Goal: Transaction & Acquisition: Book appointment/travel/reservation

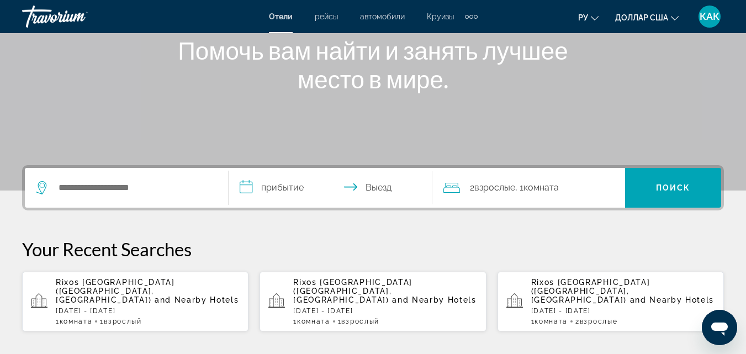
scroll to position [166, 0]
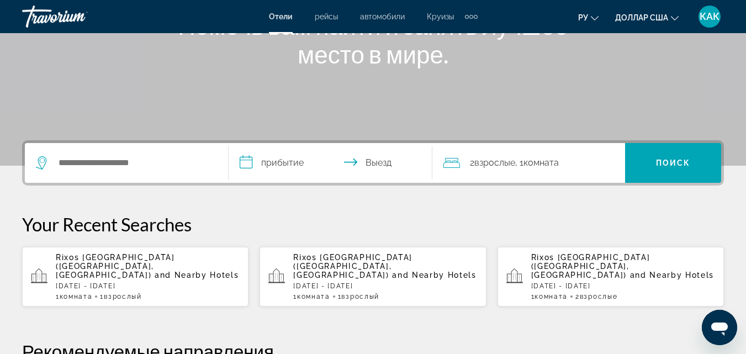
click at [93, 271] on div "Rixos [GEOGRAPHIC_DATA] ([GEOGRAPHIC_DATA], KZ) and Nearby Hotels [DATE] - [DAT…" at bounding box center [148, 277] width 184 height 48
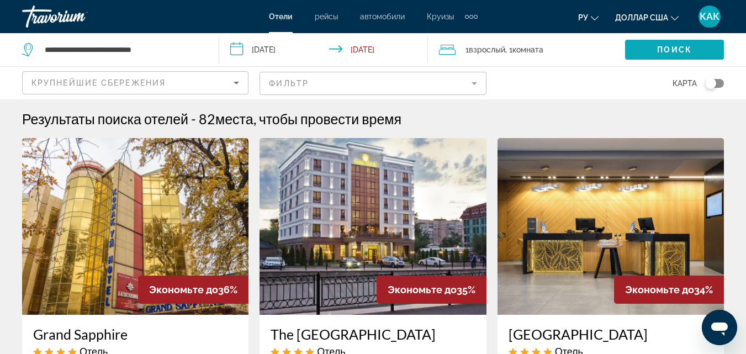
click at [651, 52] on span "Search widget" at bounding box center [674, 49] width 99 height 27
click at [658, 51] on span "Поиск" at bounding box center [674, 49] width 35 height 9
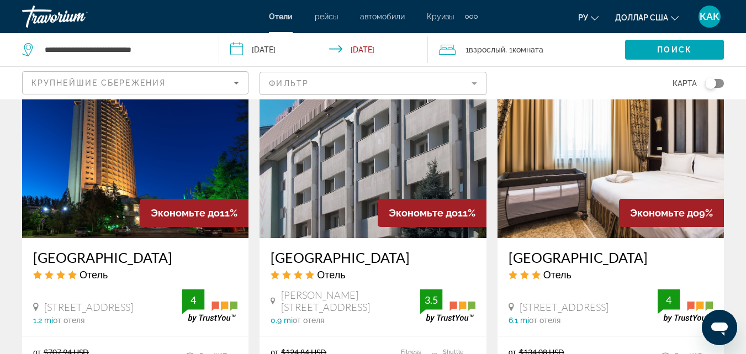
scroll to position [1547, 0]
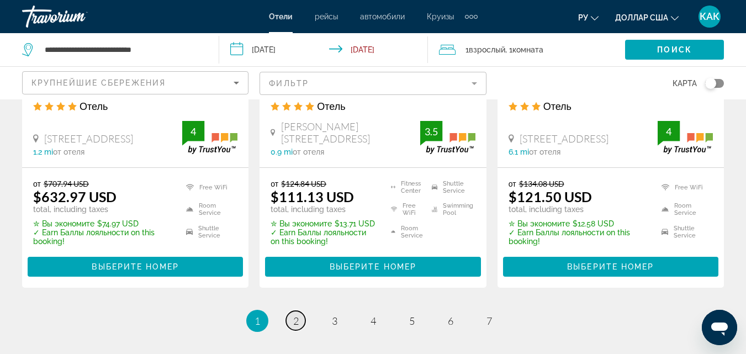
click at [294, 320] on span "2" at bounding box center [296, 321] width 6 height 12
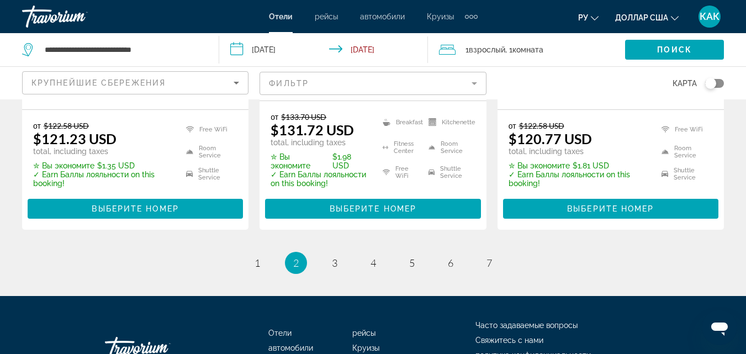
scroll to position [1602, 0]
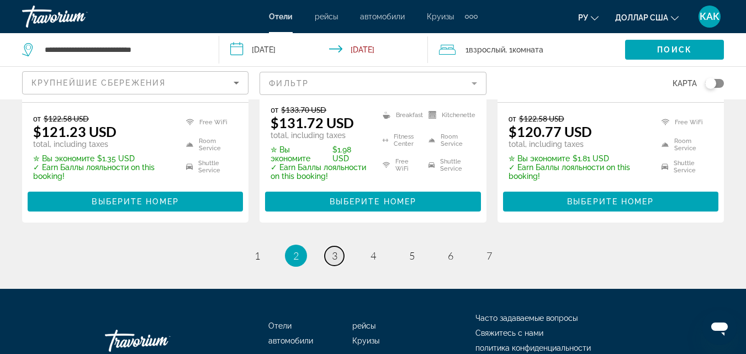
click at [336, 255] on span "3" at bounding box center [335, 256] width 6 height 12
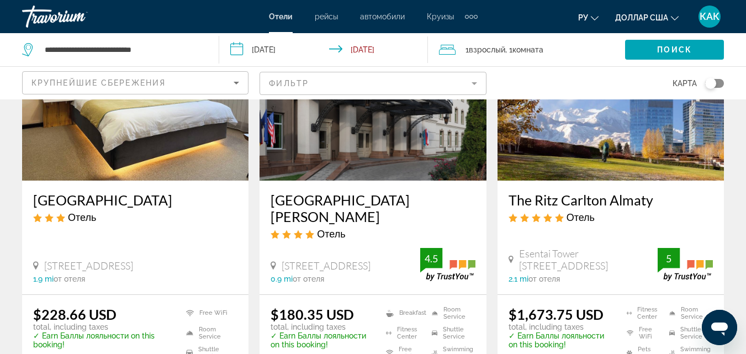
scroll to position [552, 0]
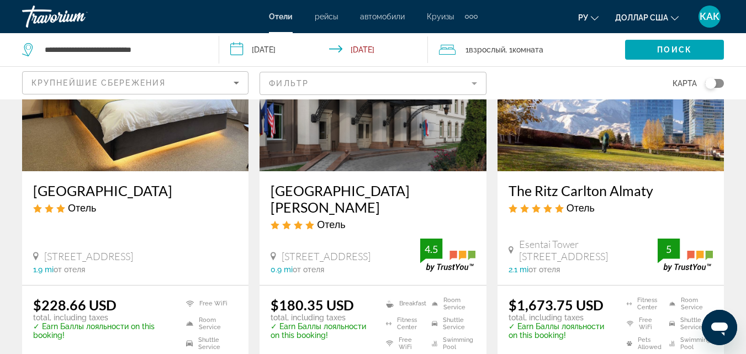
click at [658, 123] on img "Основное содержание" at bounding box center [611, 82] width 227 height 177
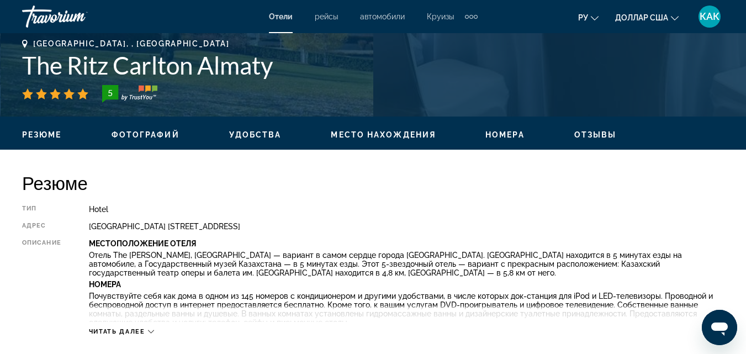
scroll to position [166, 0]
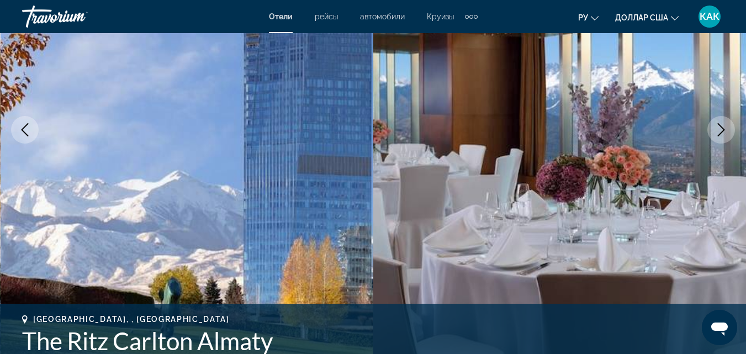
click at [722, 124] on icon "Next image" at bounding box center [721, 129] width 13 height 13
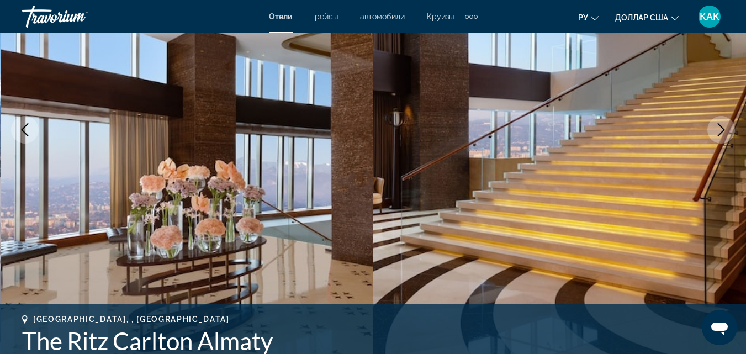
click at [722, 124] on icon "Next image" at bounding box center [721, 129] width 13 height 13
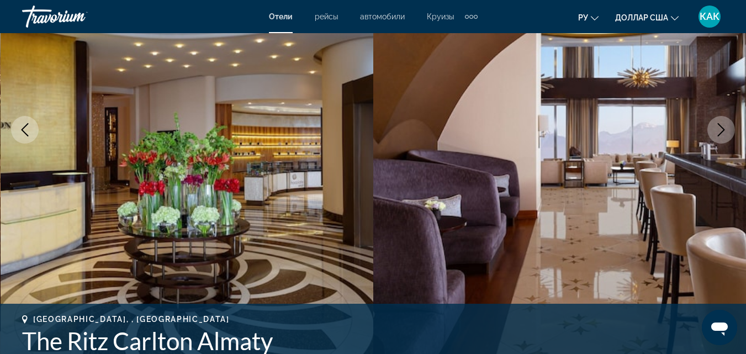
click at [722, 124] on icon "Next image" at bounding box center [721, 129] width 13 height 13
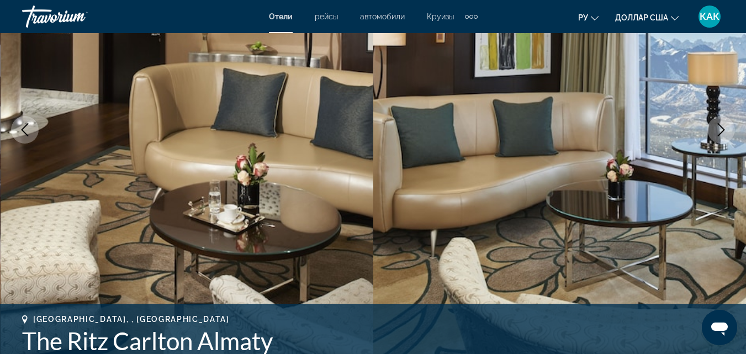
click at [721, 125] on icon "Next image" at bounding box center [721, 129] width 13 height 13
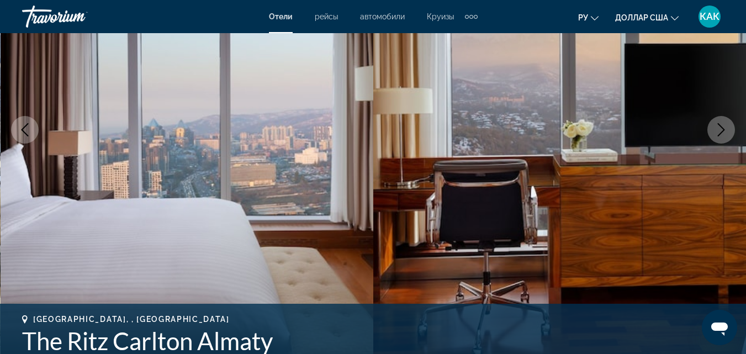
click at [721, 125] on icon "Next image" at bounding box center [721, 129] width 13 height 13
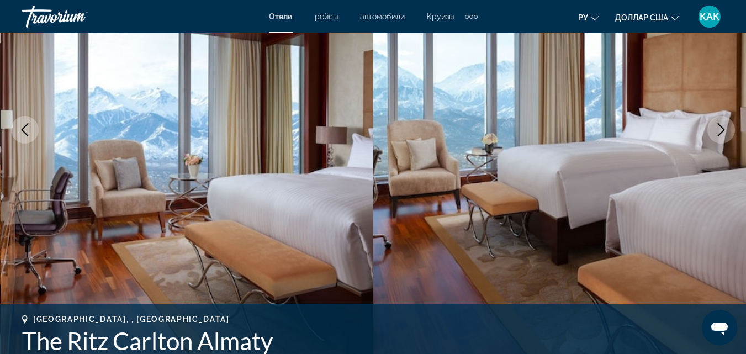
click at [721, 125] on icon "Next image" at bounding box center [721, 129] width 13 height 13
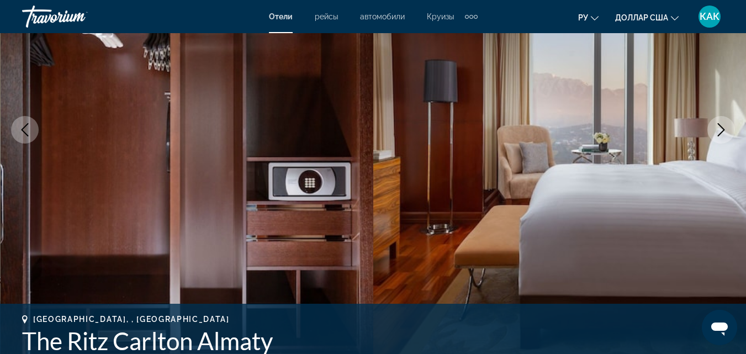
click at [721, 125] on icon "Next image" at bounding box center [721, 129] width 13 height 13
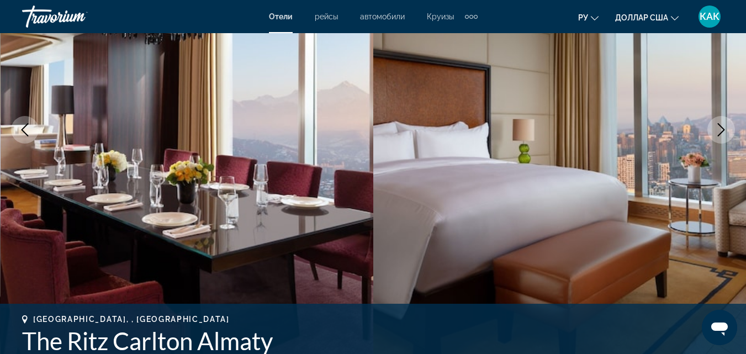
click at [721, 125] on icon "Next image" at bounding box center [721, 129] width 13 height 13
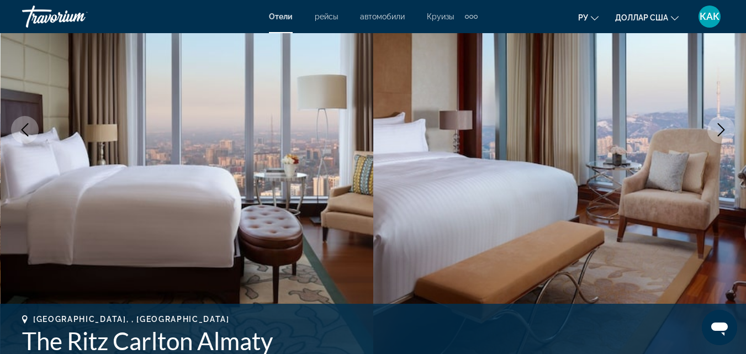
click at [721, 125] on icon "Next image" at bounding box center [721, 129] width 13 height 13
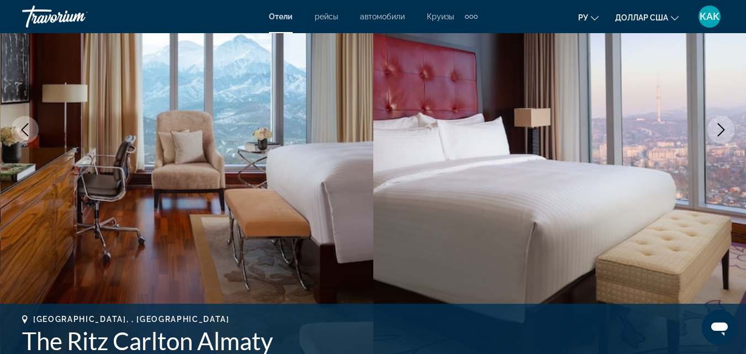
click at [721, 125] on icon "Next image" at bounding box center [721, 129] width 13 height 13
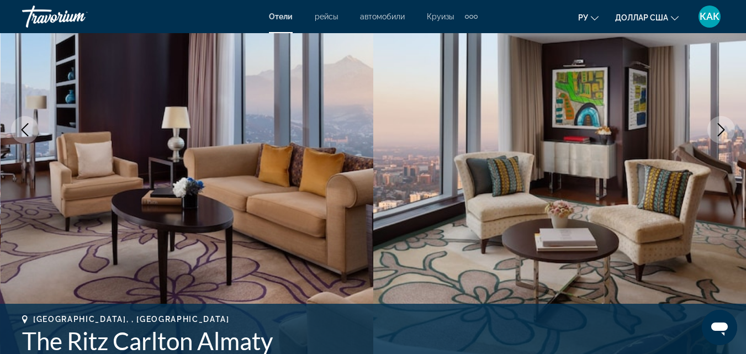
click at [721, 125] on icon "Next image" at bounding box center [721, 129] width 13 height 13
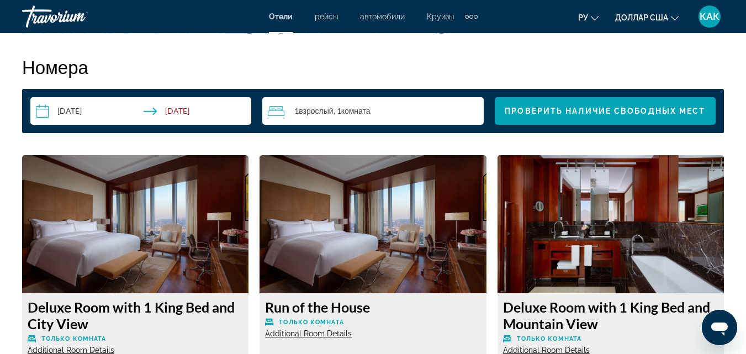
scroll to position [1105, 0]
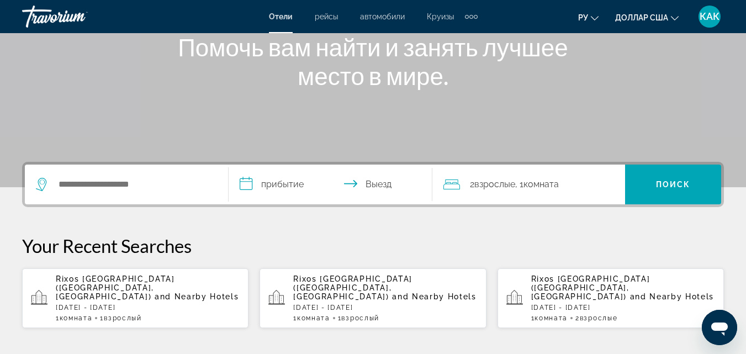
scroll to position [166, 0]
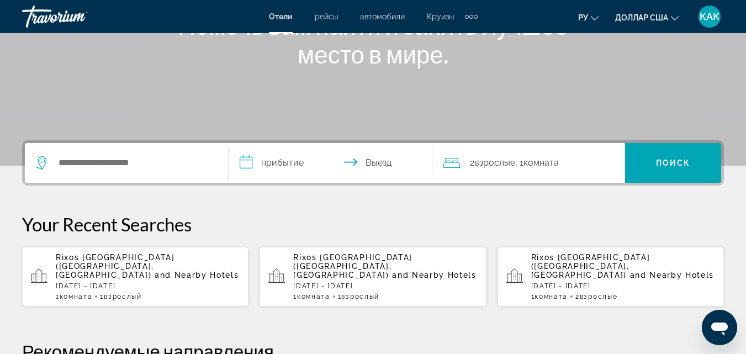
click at [155, 271] on span "and Nearby Hotels" at bounding box center [197, 275] width 85 height 9
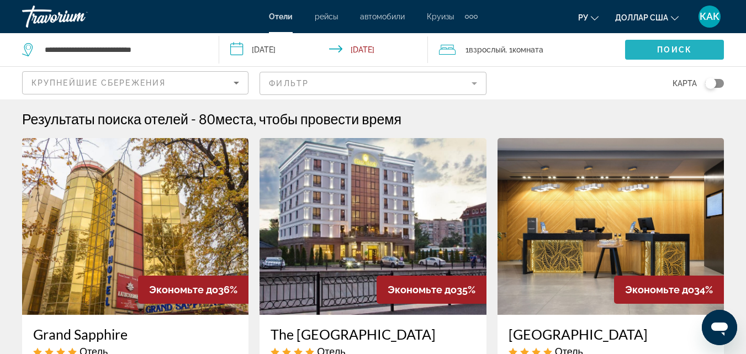
click at [667, 49] on span "Поиск" at bounding box center [674, 49] width 35 height 9
click at [487, 52] on span "Взрослый" at bounding box center [487, 49] width 36 height 9
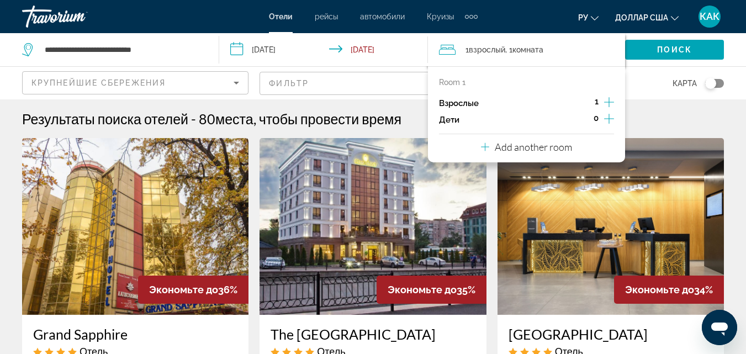
click at [608, 102] on icon "Increment adults" at bounding box center [609, 102] width 10 height 10
click at [665, 54] on span "Поиск" at bounding box center [674, 49] width 35 height 9
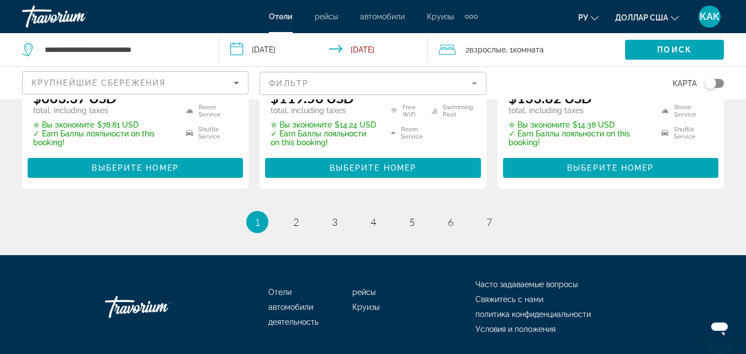
scroll to position [1657, 0]
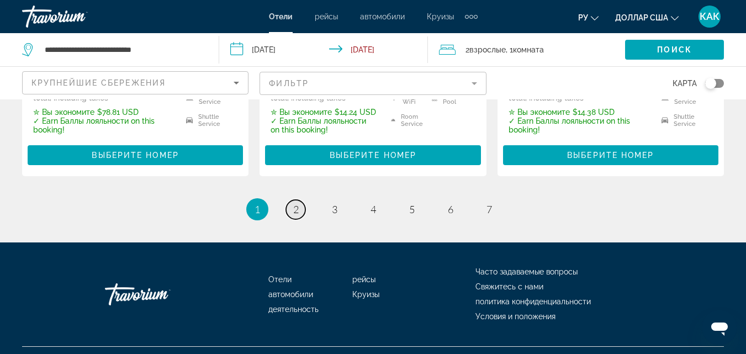
click at [288, 212] on link "page 2" at bounding box center [295, 209] width 19 height 19
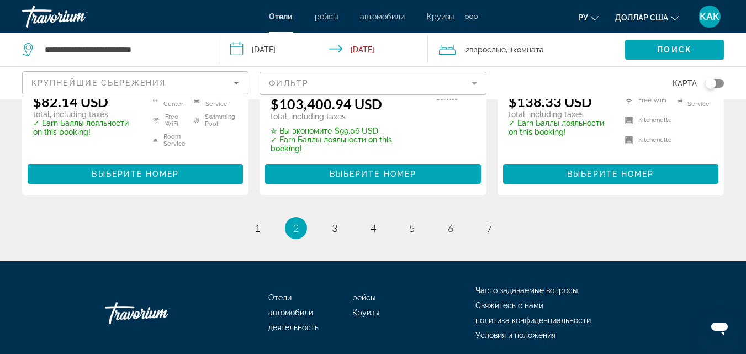
scroll to position [1656, 0]
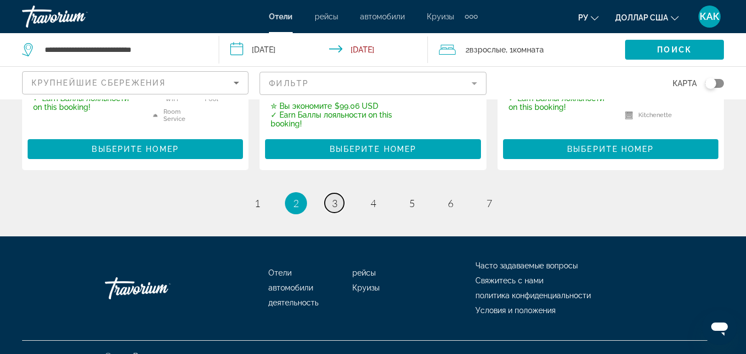
click at [334, 197] on span "3" at bounding box center [335, 203] width 6 height 12
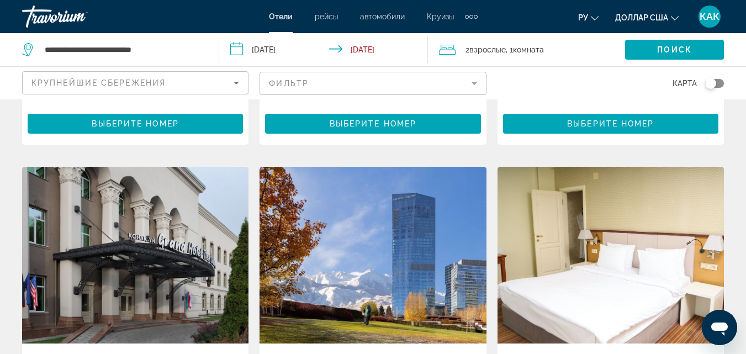
scroll to position [166, 0]
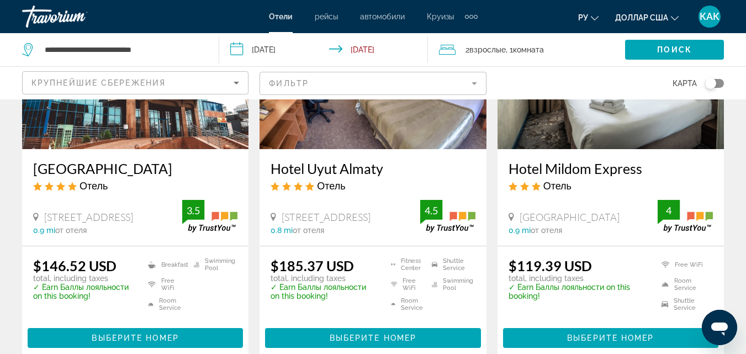
click at [541, 51] on span "Комната" at bounding box center [528, 49] width 31 height 9
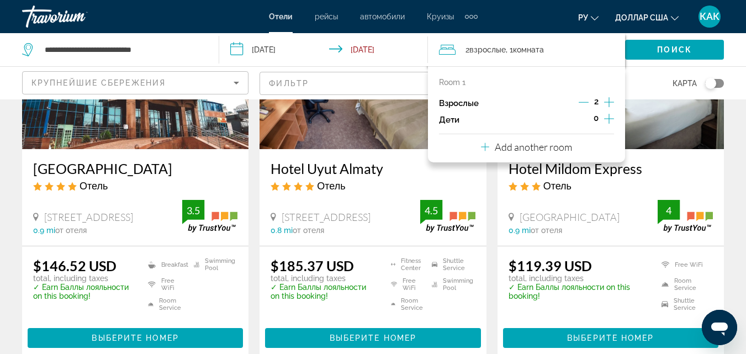
click at [582, 102] on icon "Decrement adults" at bounding box center [584, 102] width 10 height 1
click at [648, 65] on div "Поиск" at bounding box center [685, 49] width 121 height 33
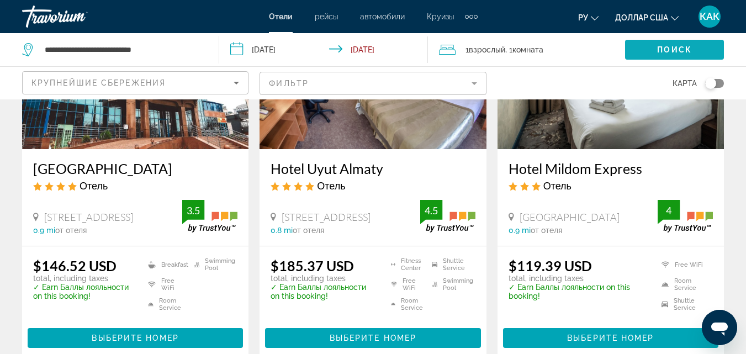
click at [646, 52] on span "Search widget" at bounding box center [674, 49] width 99 height 27
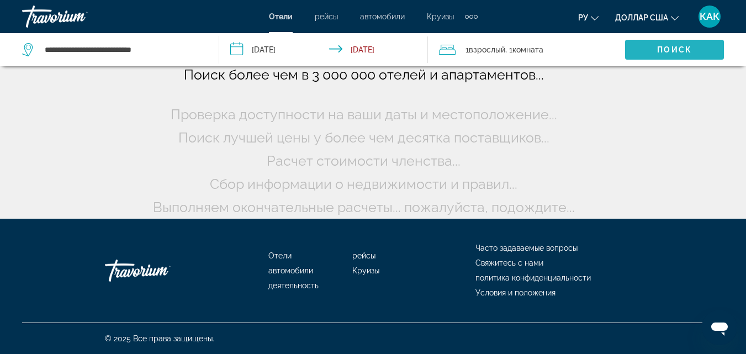
scroll to position [92, 0]
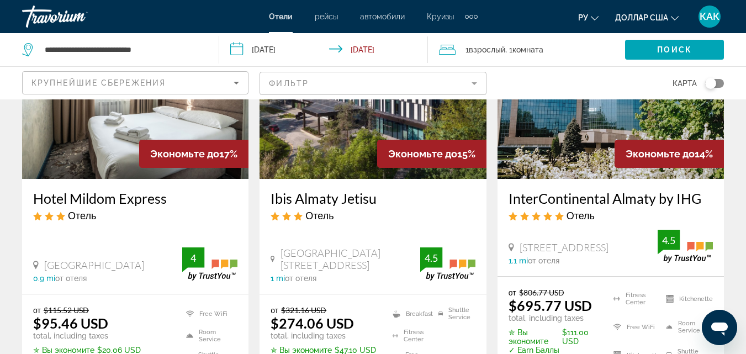
scroll to position [939, 0]
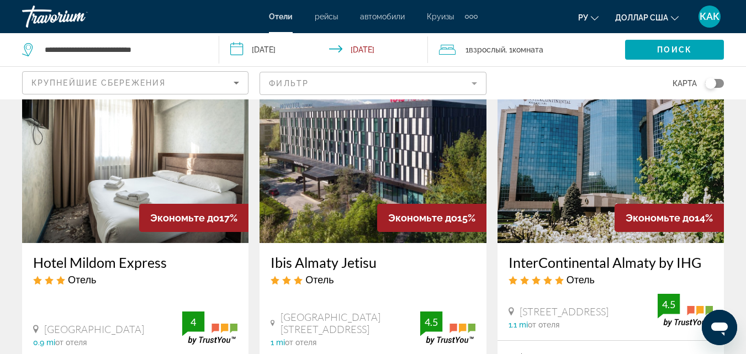
click at [99, 144] on img "Основное содержание" at bounding box center [135, 154] width 227 height 177
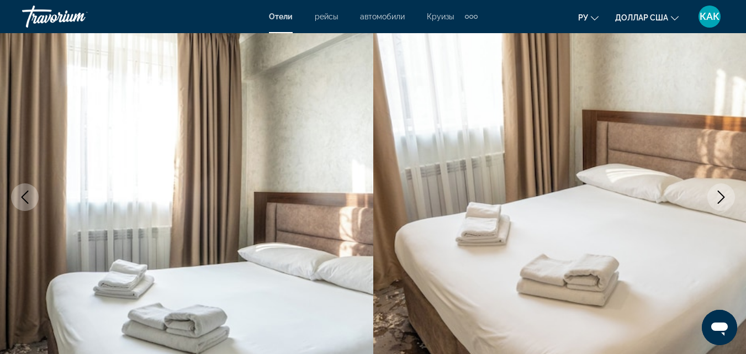
scroll to position [110, 0]
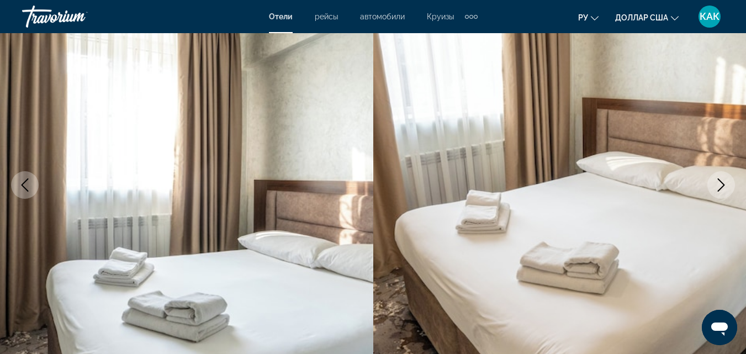
click at [717, 184] on icon "Next image" at bounding box center [721, 184] width 13 height 13
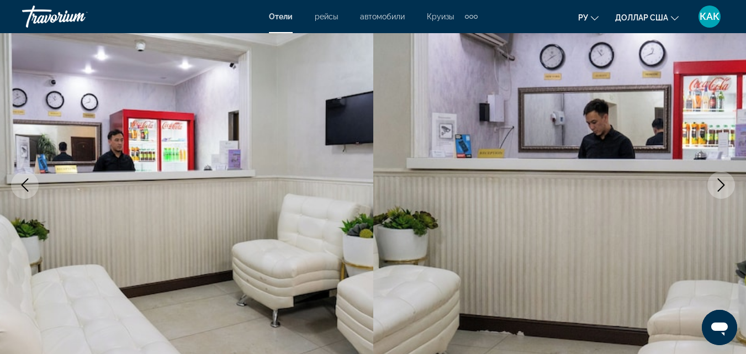
click at [717, 184] on icon "Next image" at bounding box center [721, 184] width 13 height 13
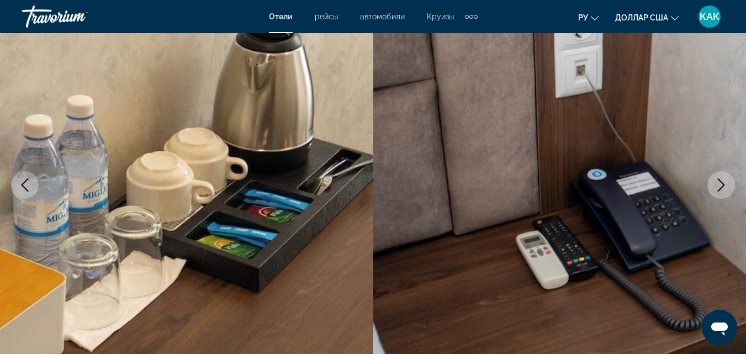
click at [717, 184] on icon "Next image" at bounding box center [721, 184] width 13 height 13
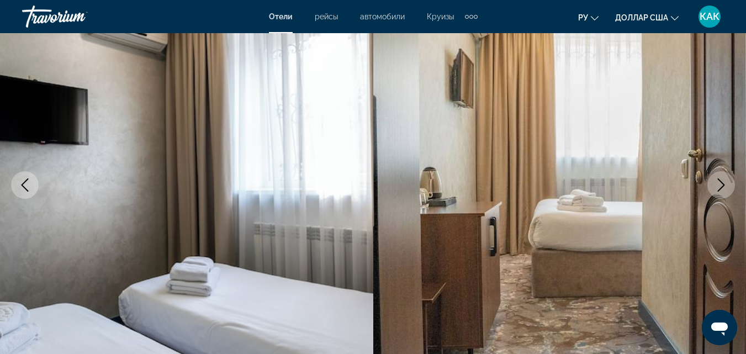
click at [717, 184] on icon "Next image" at bounding box center [721, 184] width 13 height 13
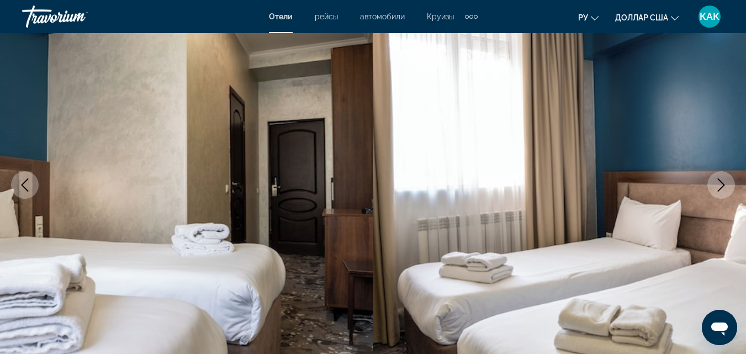
click at [717, 184] on icon "Next image" at bounding box center [721, 184] width 13 height 13
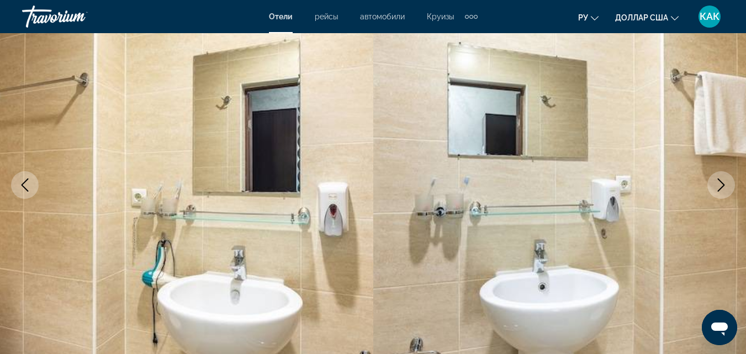
click at [717, 184] on icon "Next image" at bounding box center [721, 184] width 13 height 13
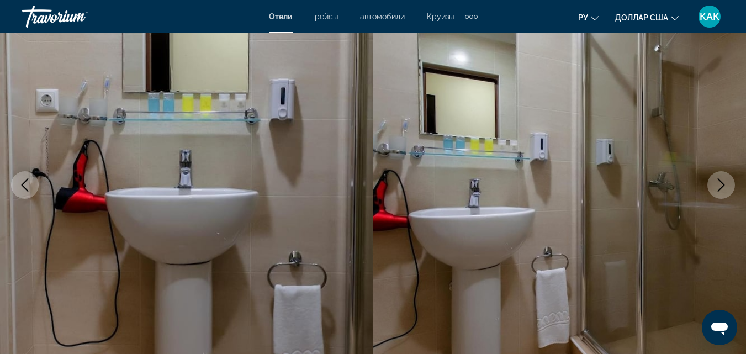
click at [717, 184] on icon "Next image" at bounding box center [721, 184] width 13 height 13
